Goal: Information Seeking & Learning: Learn about a topic

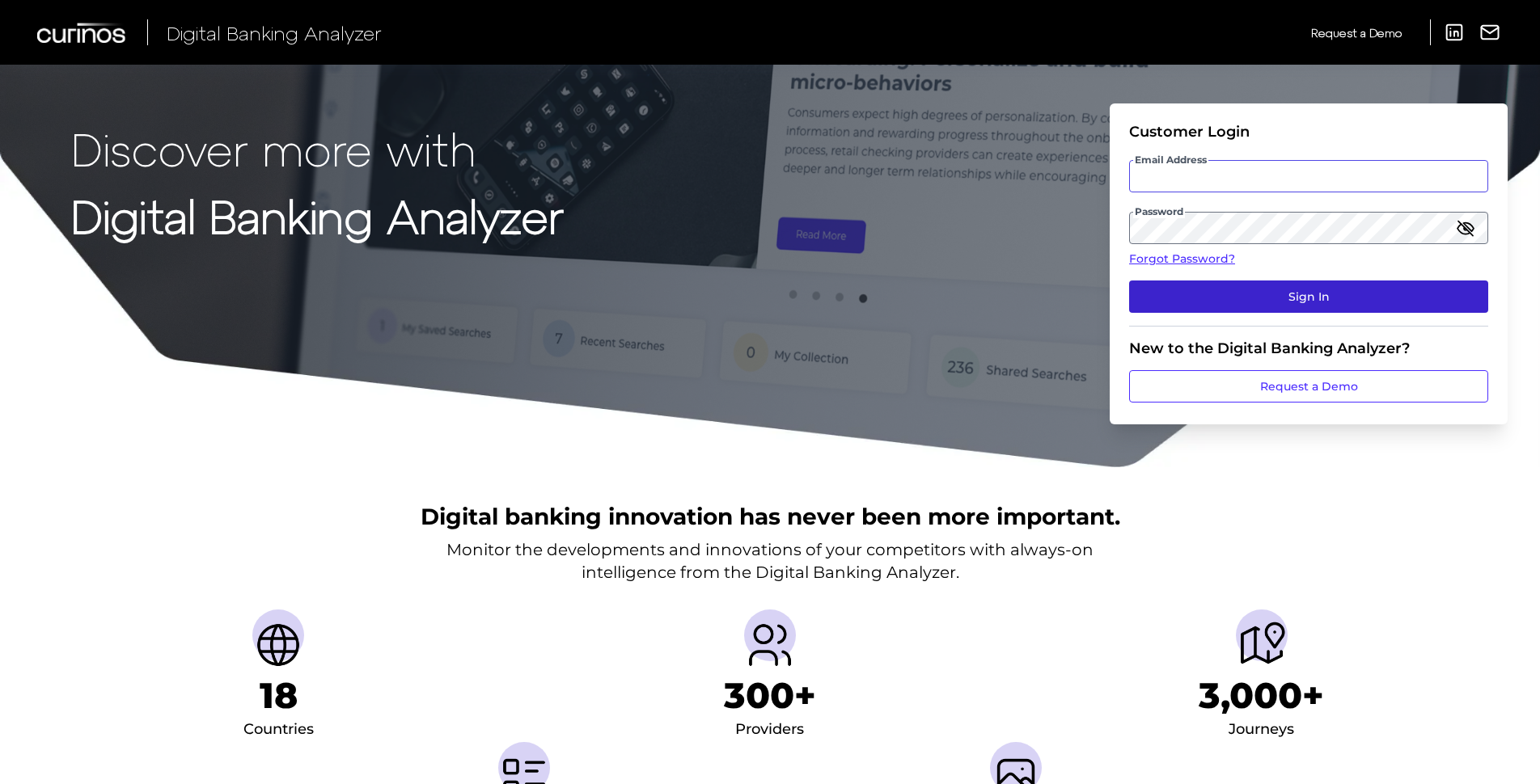
type input "[PERSON_NAME][EMAIL_ADDRESS][PERSON_NAME][DOMAIN_NAME]"
click at [1174, 296] on button "Sign In" at bounding box center [1308, 297] width 359 height 32
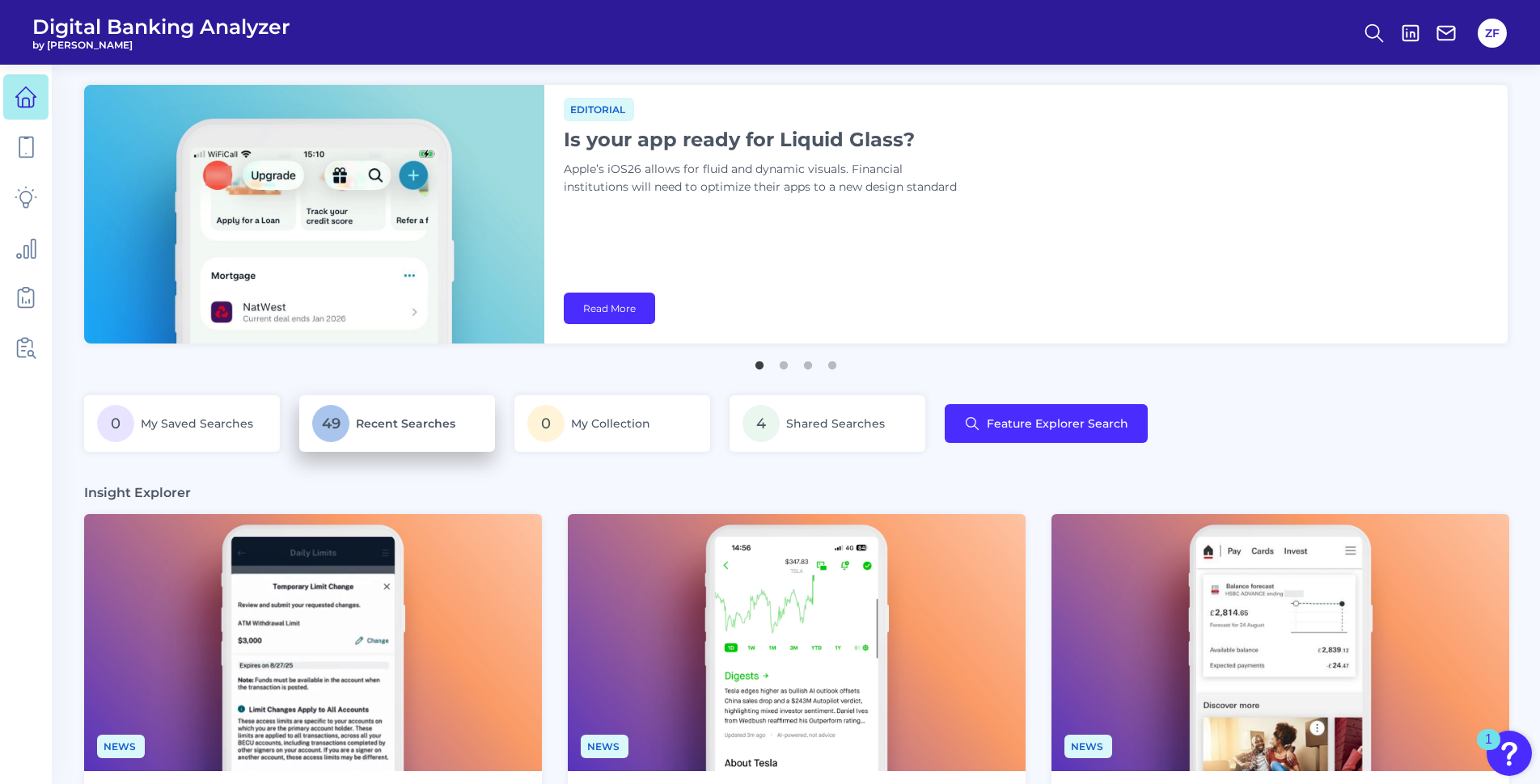
click at [354, 421] on p "49 Recent Searches" at bounding box center [397, 423] width 170 height 37
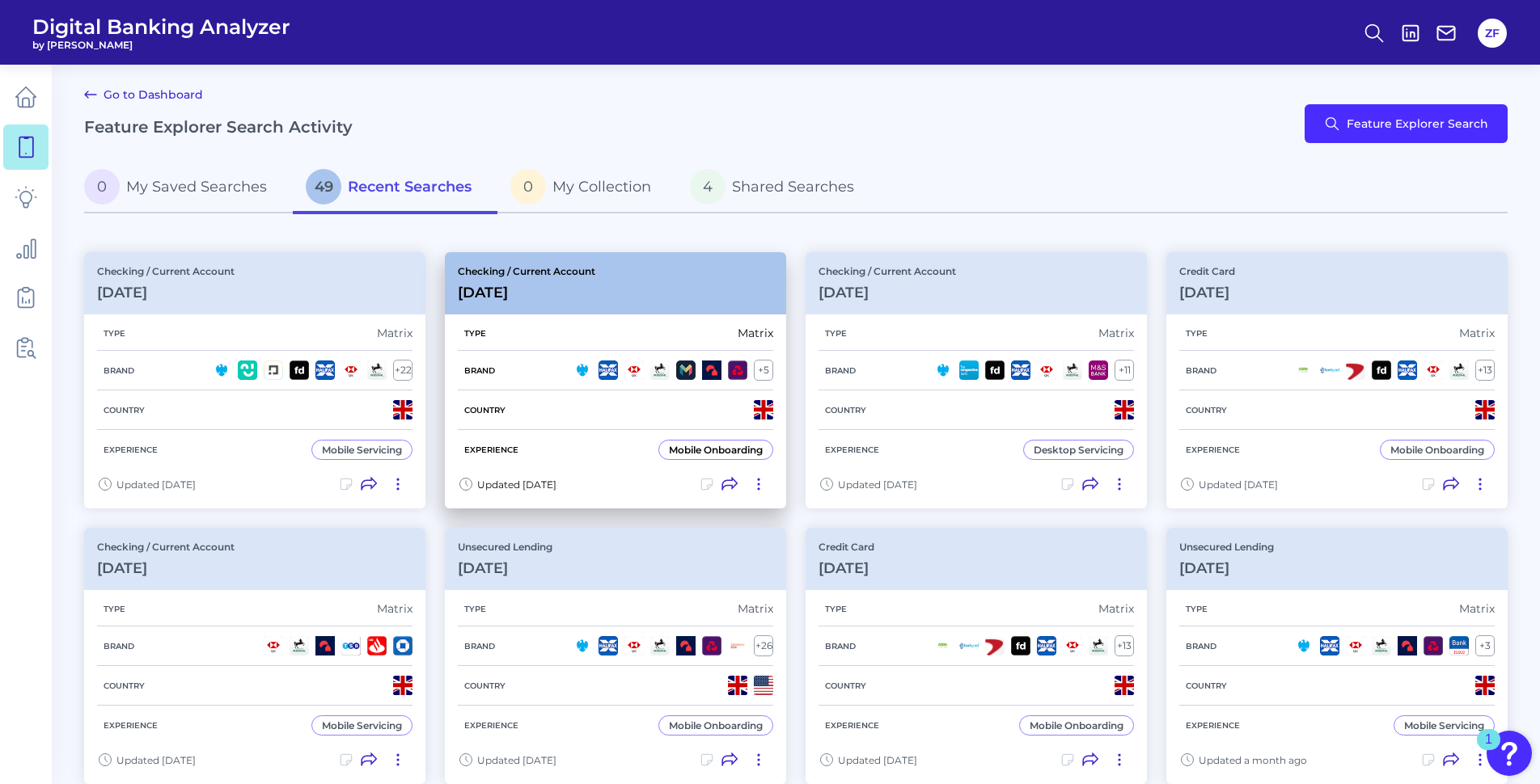
click at [647, 292] on div "Checking / Current Account [DATE]" at bounding box center [616, 283] width 341 height 62
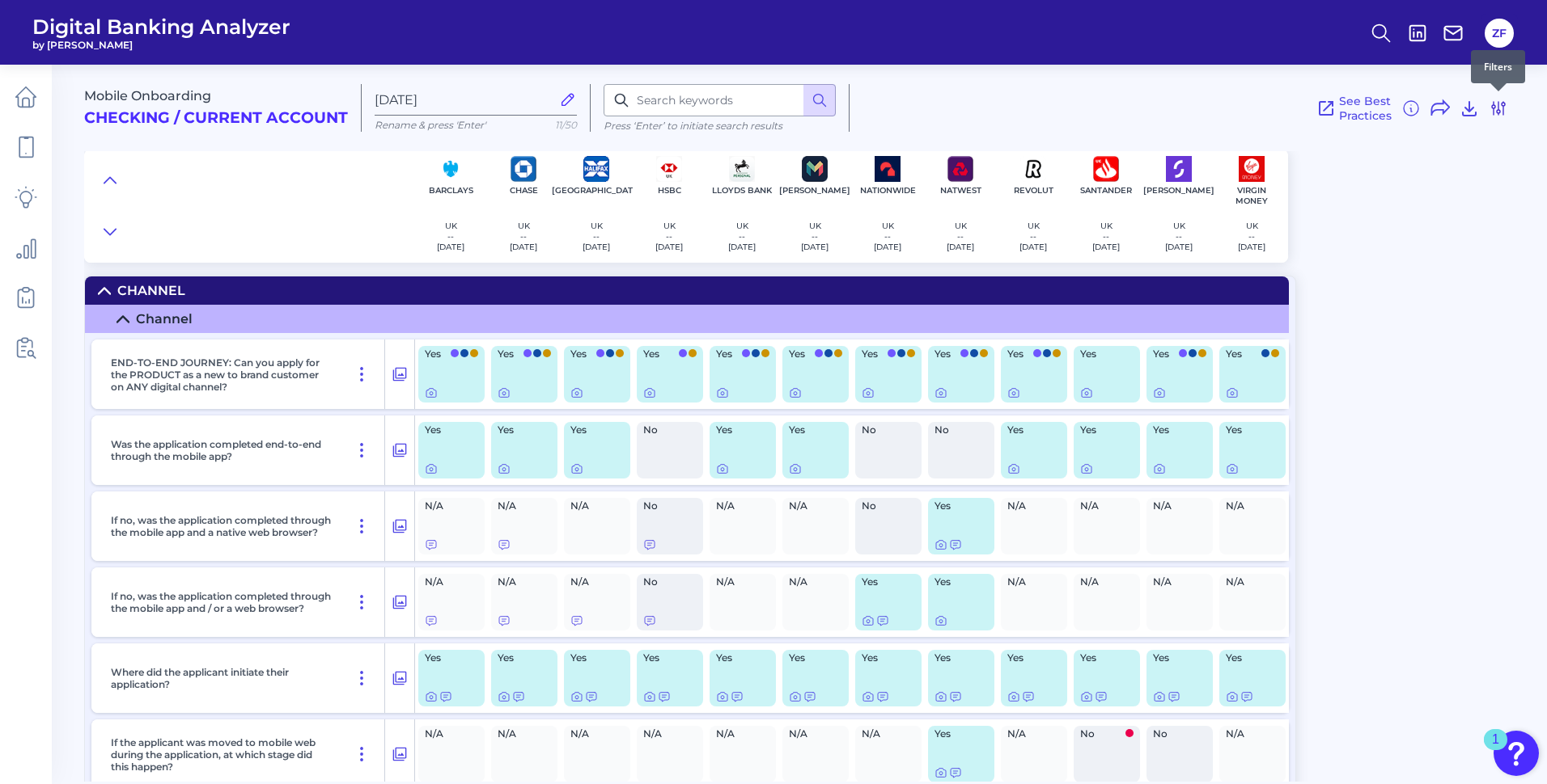
click at [1506, 116] on icon at bounding box center [1497, 108] width 19 height 19
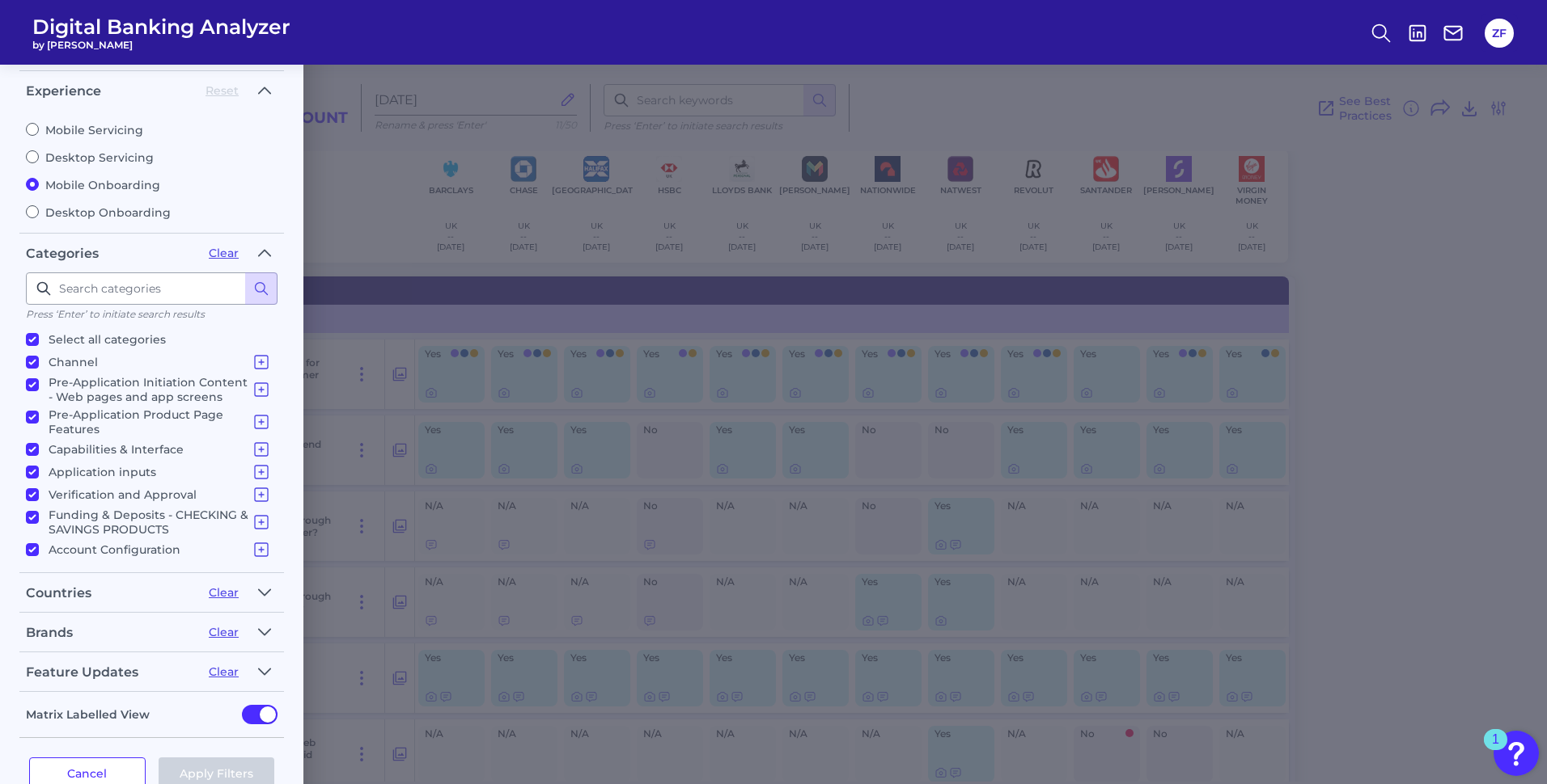
scroll to position [81, 0]
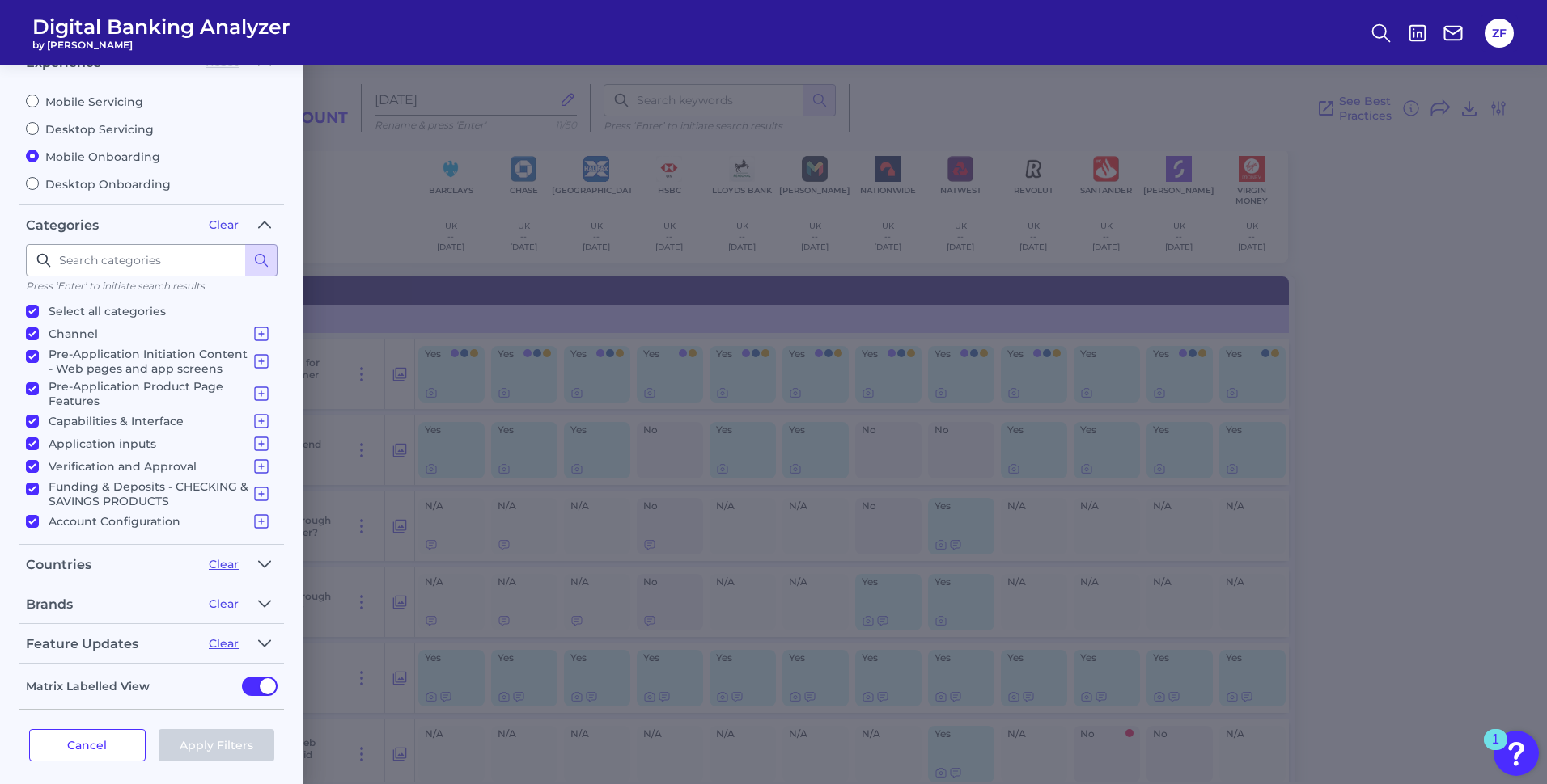
click at [140, 607] on div "Brands" at bounding box center [110, 604] width 170 height 16
click at [273, 600] on button "button" at bounding box center [264, 603] width 26 height 26
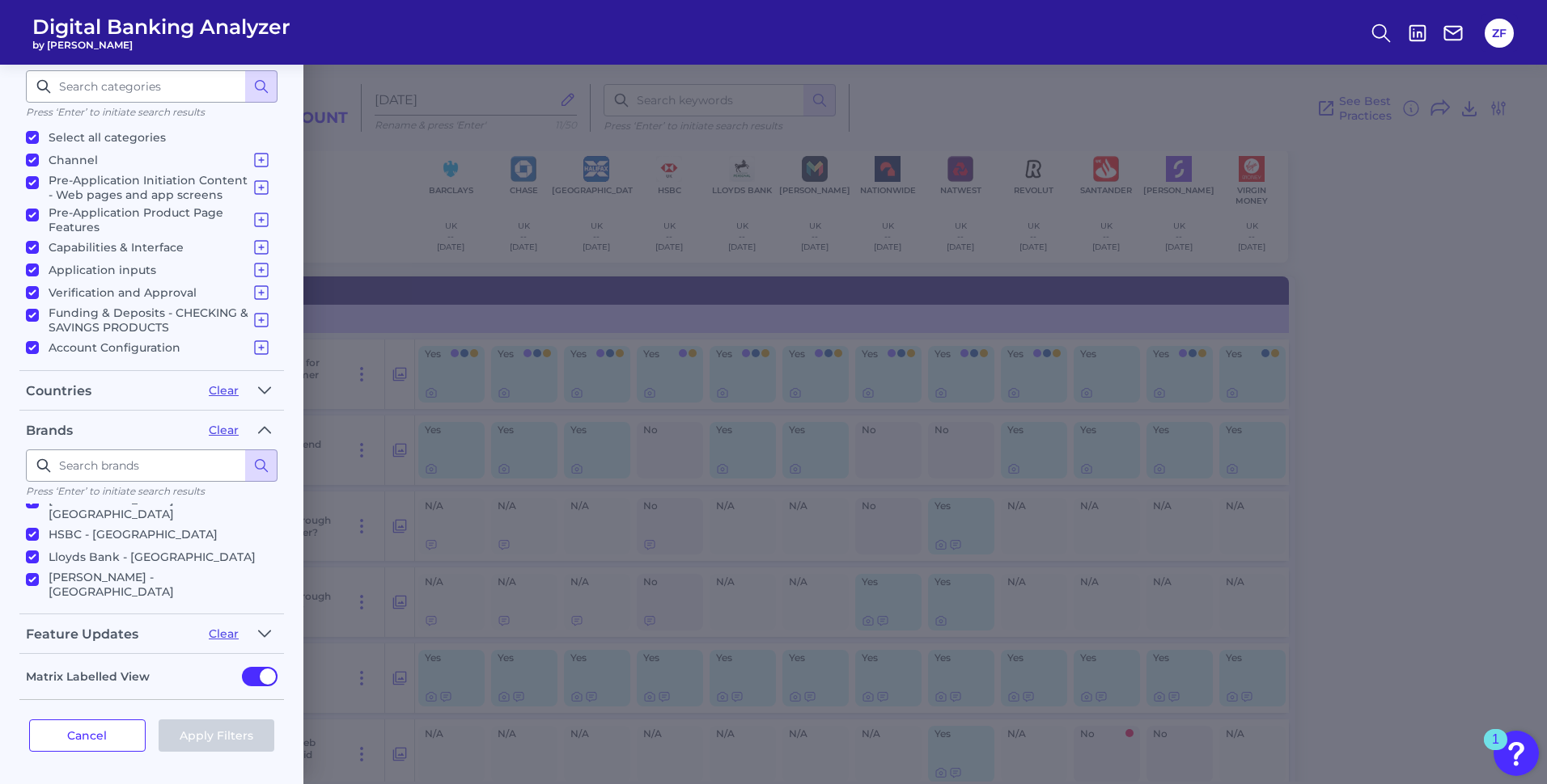
scroll to position [197, 0]
click at [460, 517] on div "Filters Clear all filters Experience Reset Mobile Servicing Desktop Servicing M…" at bounding box center [774, 424] width 1547 height 719
click at [136, 726] on button "Cancel" at bounding box center [87, 735] width 117 height 32
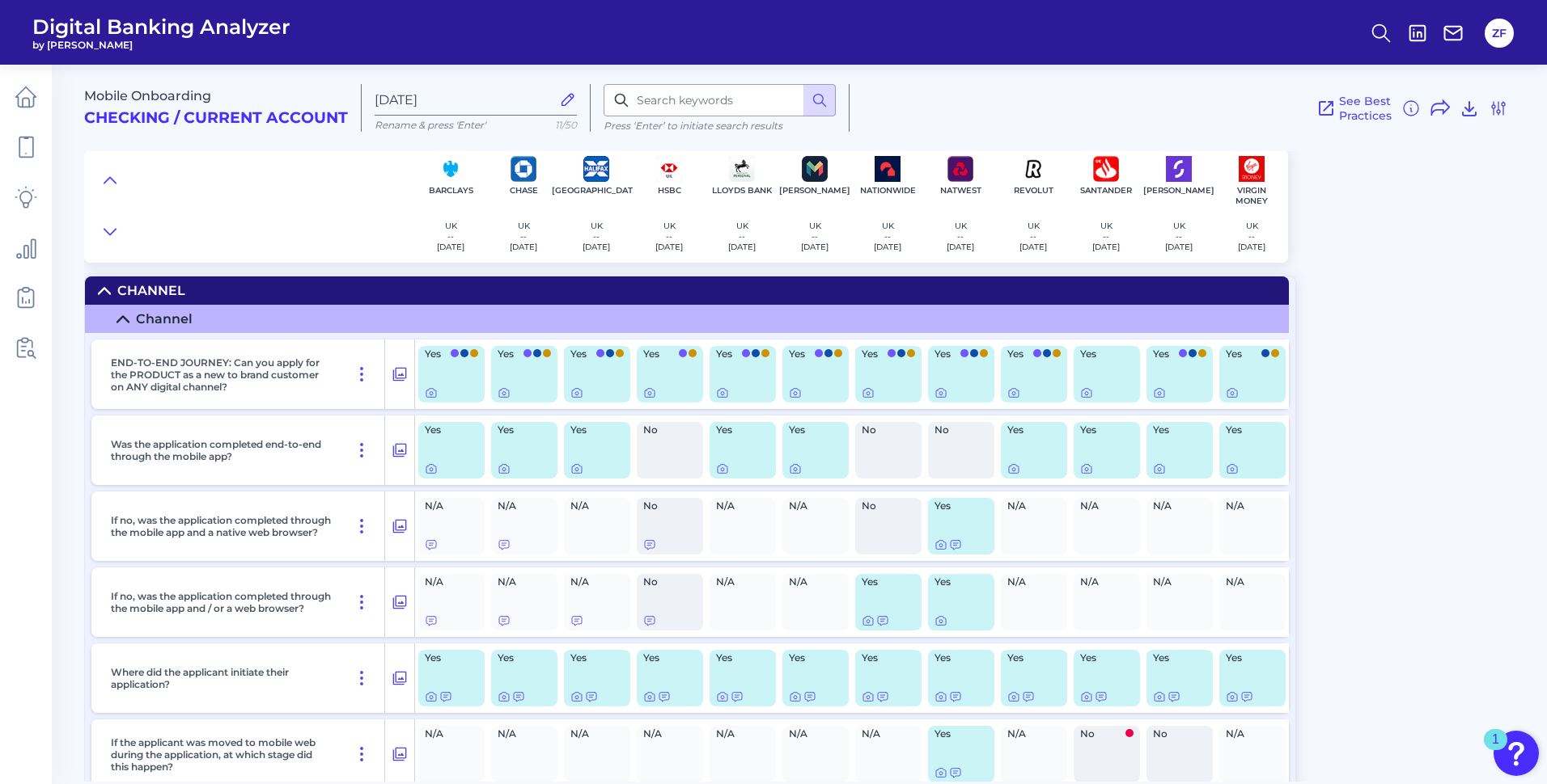
scroll to position [0, 0]
click at [1400, 341] on div "Mobile Onboarding Checking / Current Account [DATE] Rename & press 'Enter' 11/5…" at bounding box center [815, 417] width 1462 height 729
